Goal: Check status: Check status

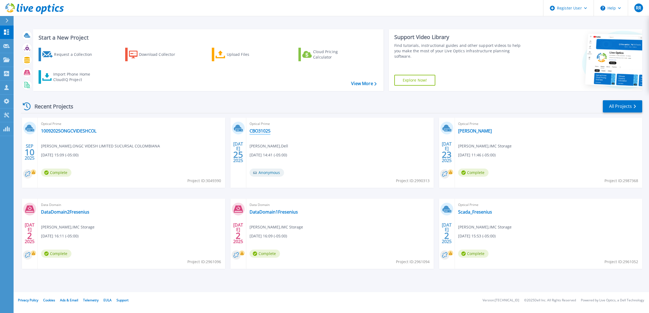
click at [268, 132] on link "CBO31025" at bounding box center [259, 130] width 21 height 5
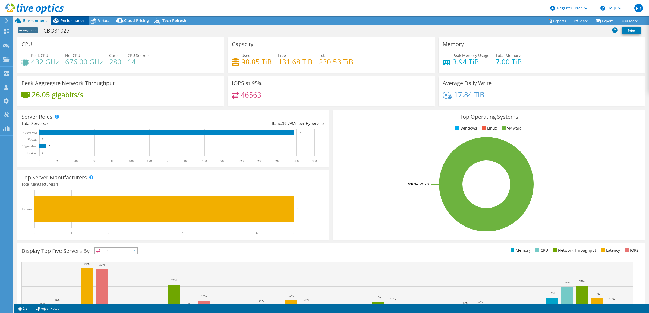
click at [74, 23] on div "Performance" at bounding box center [69, 20] width 37 height 9
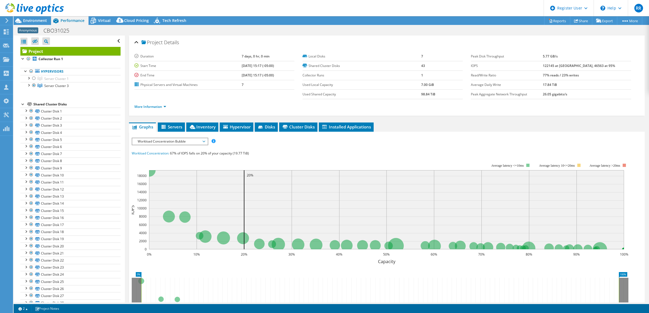
click at [204, 142] on span "Workload Concentration Bubble" at bounding box center [170, 141] width 70 height 7
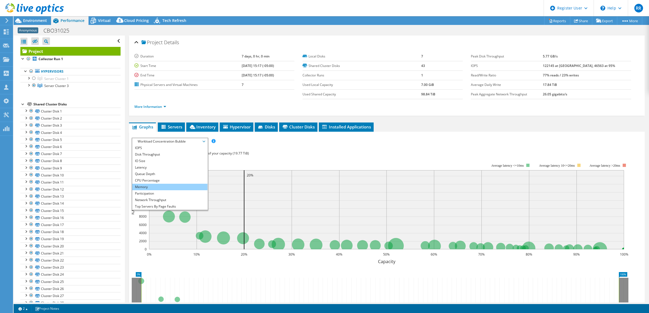
click at [168, 185] on li "Memory" at bounding box center [169, 187] width 75 height 7
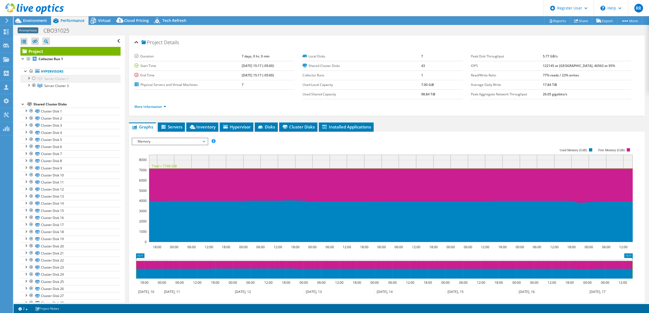
click at [29, 78] on div at bounding box center [28, 77] width 5 height 5
click at [28, 85] on div at bounding box center [28, 84] width 5 height 5
click at [34, 78] on div at bounding box center [33, 78] width 5 height 7
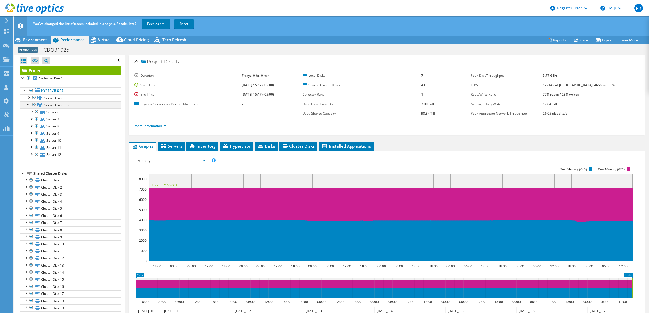
click at [34, 106] on div at bounding box center [33, 104] width 5 height 7
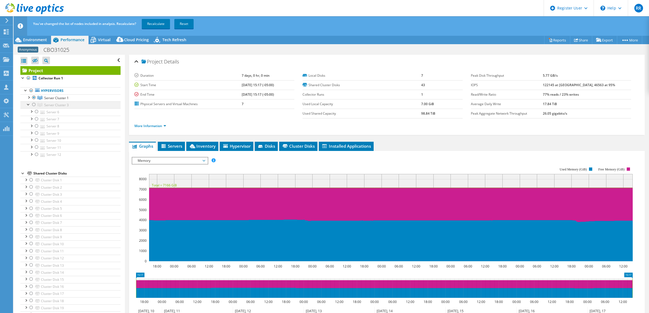
click at [28, 106] on div at bounding box center [28, 103] width 5 height 5
click at [161, 25] on link "Recalculate" at bounding box center [156, 24] width 28 height 10
